Goal: Task Accomplishment & Management: Manage account settings

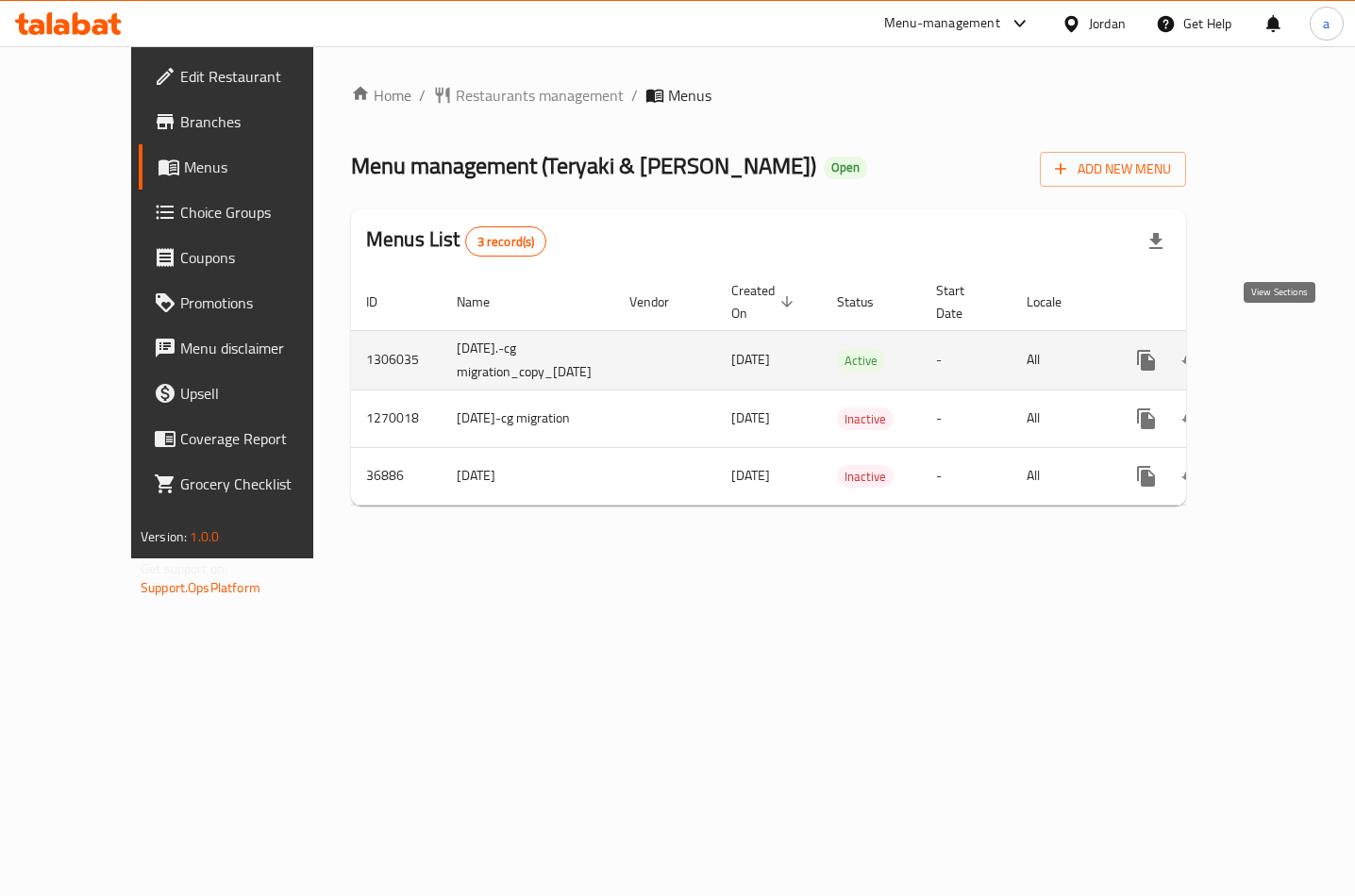
click at [1273, 352] on icon "enhanced table" at bounding box center [1281, 360] width 17 height 17
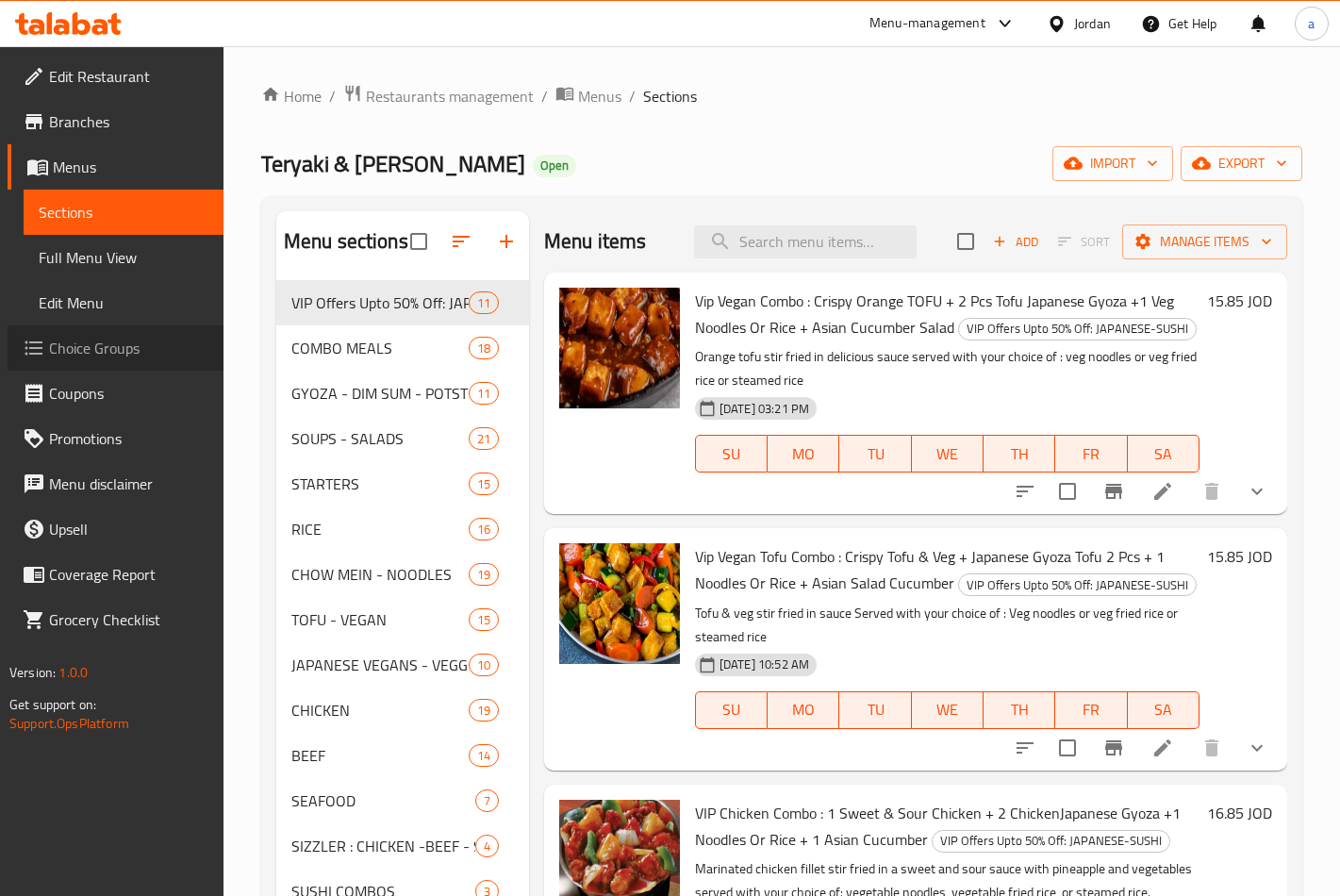
click at [147, 342] on span "Choice Groups" at bounding box center [129, 347] width 159 height 23
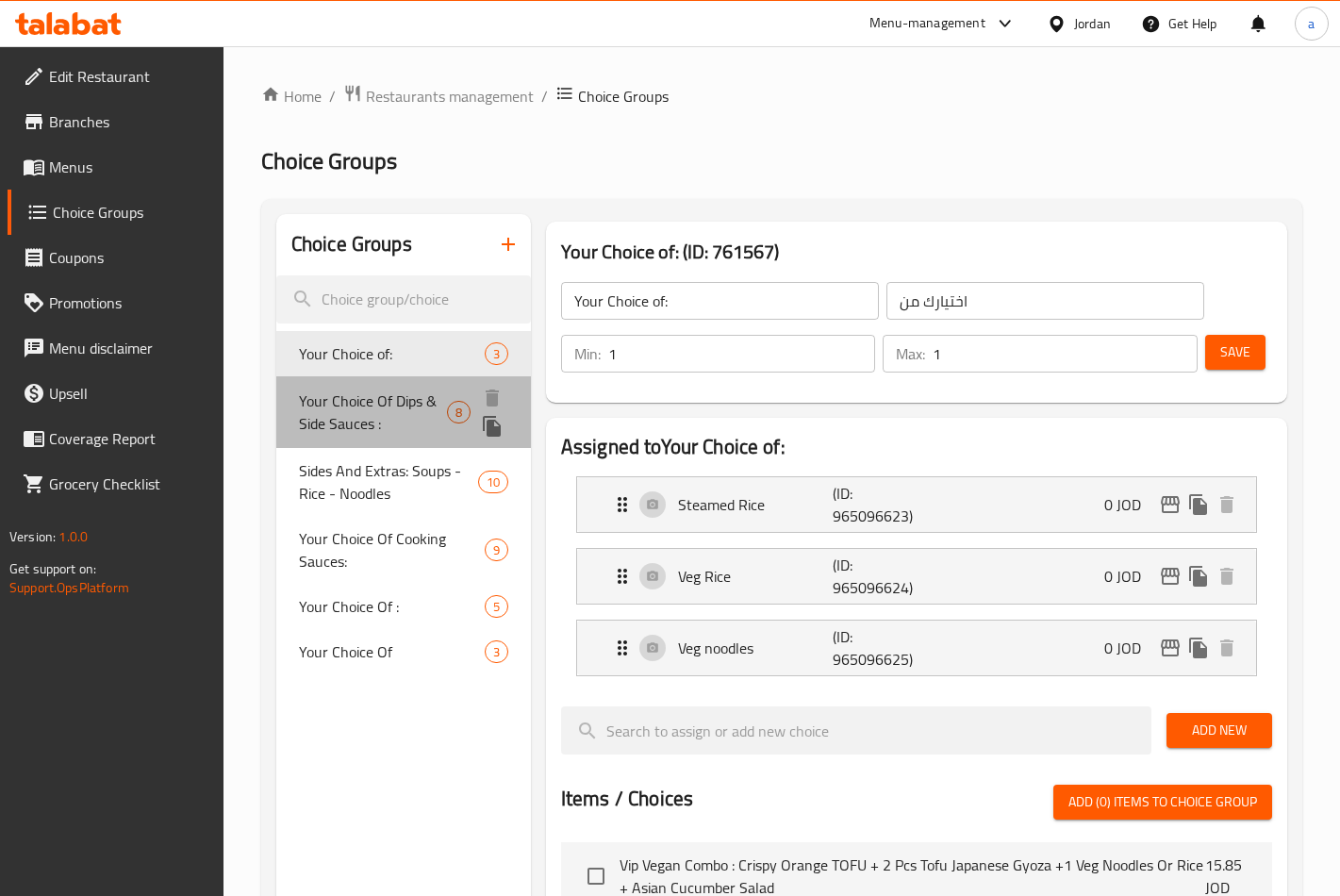
click at [417, 402] on span "Your Choice Of Dips & Side Sauces :" at bounding box center [373, 412] width 148 height 45
type input "Your Choice Of Dips & Side Sauces :"
type input "اختيارك من [DEMOGRAPHIC_DATA] والغموس:"
type input "0"
type input "7"
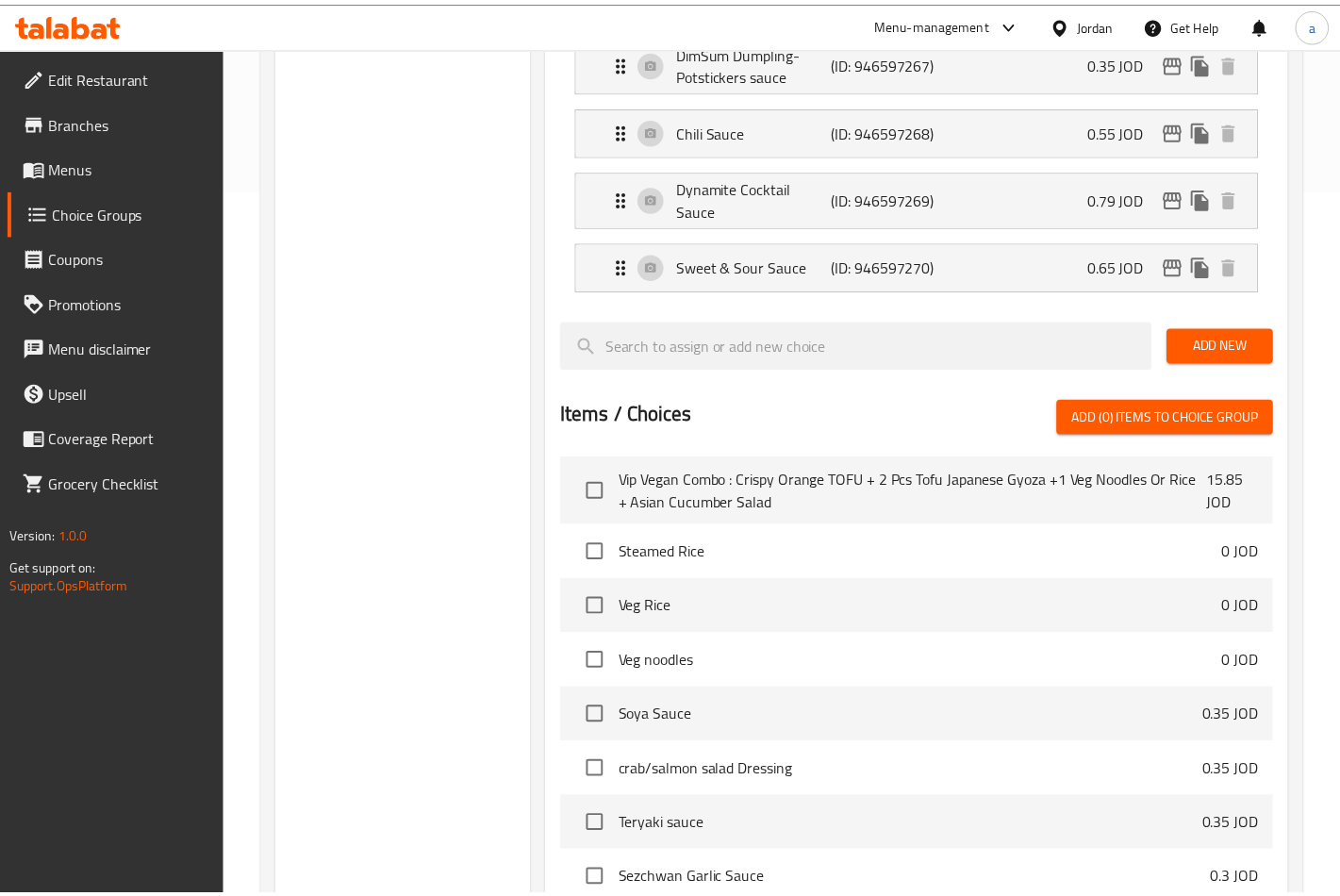
scroll to position [997, 0]
